Goal: Navigation & Orientation: Find specific page/section

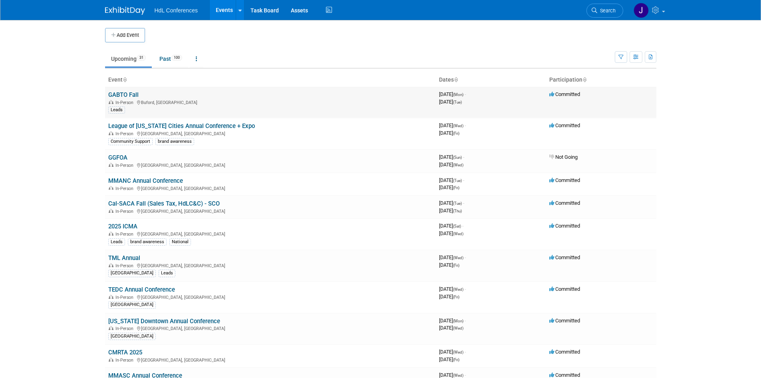
click at [125, 92] on link "GABTO Fall" at bounding box center [123, 94] width 30 height 7
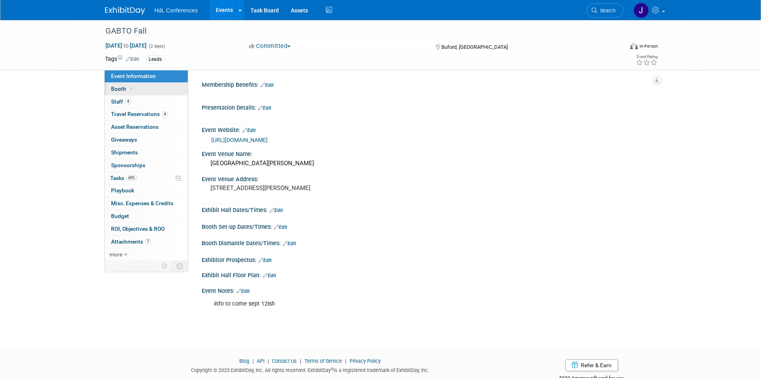
click at [121, 95] on div "Event Information Event Info Booth Booth 4 Staff 4 Staff 4 Travel Reservations …" at bounding box center [146, 165] width 84 height 191
click at [149, 100] on link "4 Staff 4" at bounding box center [146, 101] width 83 height 12
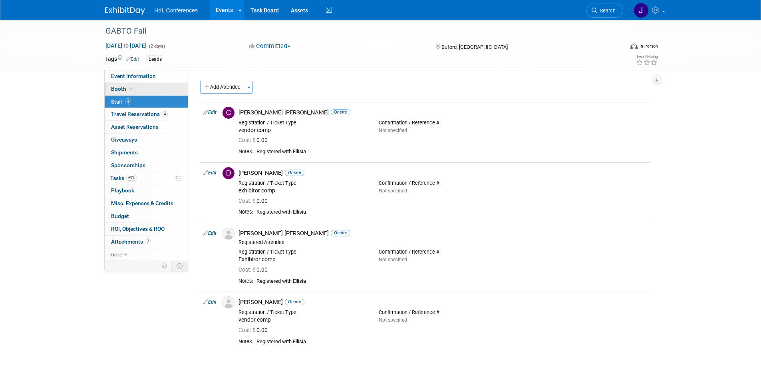
click at [145, 86] on link "Booth" at bounding box center [146, 89] width 83 height 12
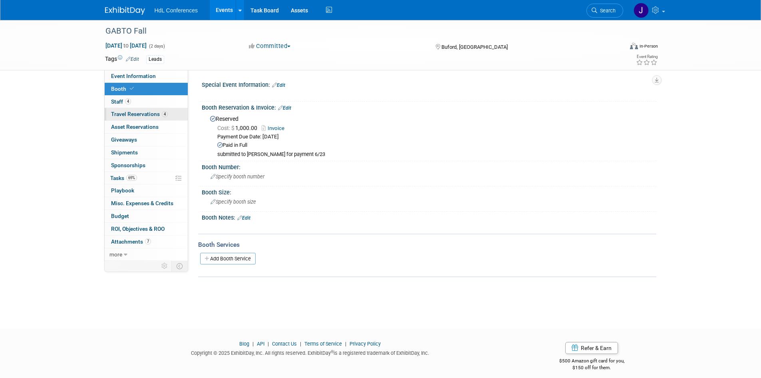
click at [156, 110] on link "4 Travel Reservations 4" at bounding box center [146, 114] width 83 height 12
